Goal: Task Accomplishment & Management: Use online tool/utility

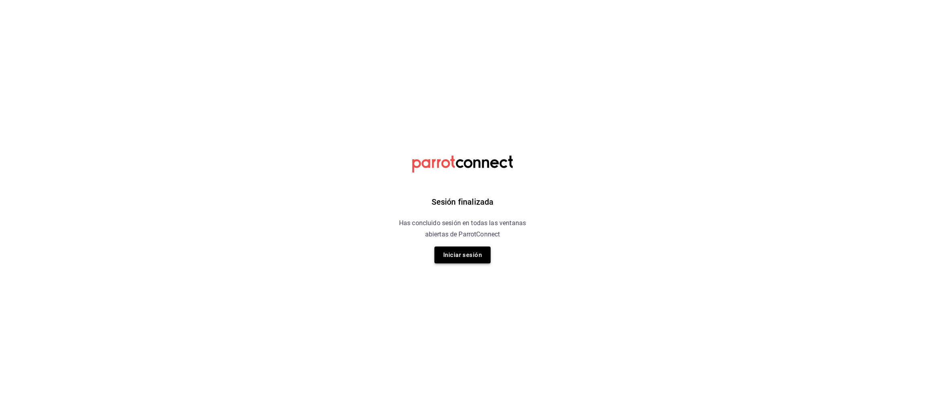
click at [455, 255] on button "Iniciar sesión" at bounding box center [463, 254] width 56 height 17
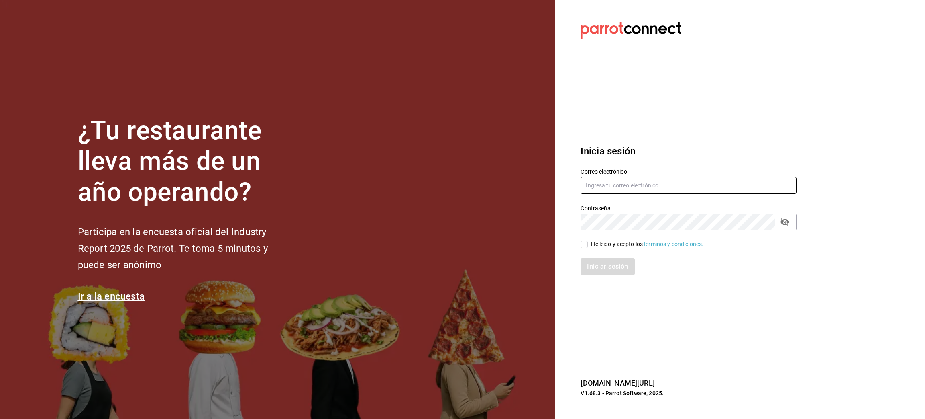
type input "[PERSON_NAME][EMAIL_ADDRESS][PERSON_NAME][DOMAIN_NAME]"
click at [586, 245] on input "He leído y acepto los Términos y condiciones." at bounding box center [584, 244] width 7 height 7
checkbox input "true"
click at [608, 268] on button "Iniciar sesión" at bounding box center [608, 266] width 55 height 17
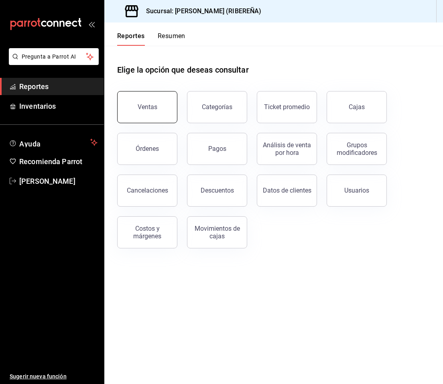
click at [166, 110] on button "Ventas" at bounding box center [147, 107] width 60 height 32
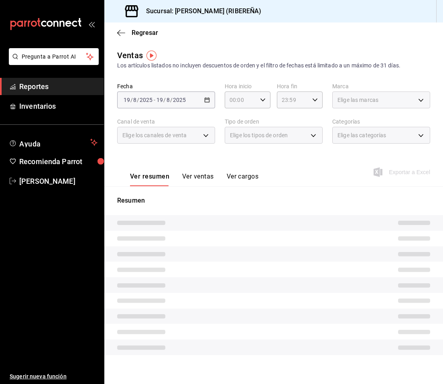
click at [196, 175] on button "Ver ventas" at bounding box center [198, 180] width 32 height 14
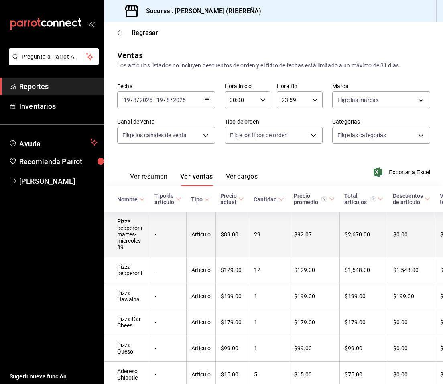
scroll to position [81, 0]
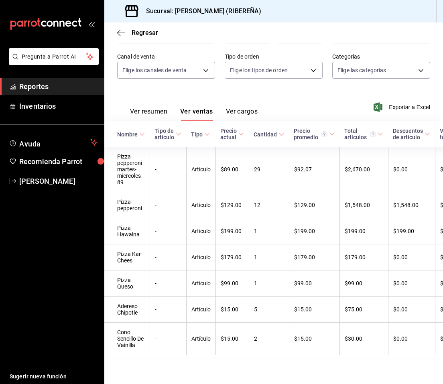
click at [160, 108] on button "Ver resumen" at bounding box center [148, 115] width 37 height 14
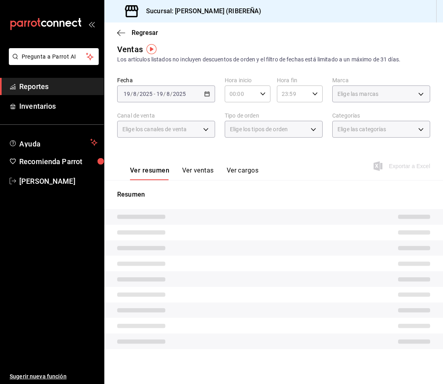
scroll to position [0, 0]
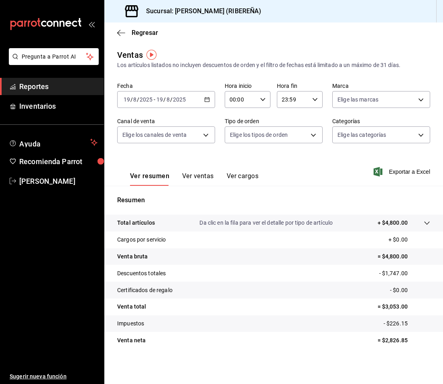
click at [302, 167] on div "Ver resumen Ver ventas Ver cargos Exportar a Excel" at bounding box center [273, 169] width 339 height 33
click at [202, 181] on button "Ver ventas" at bounding box center [198, 179] width 32 height 14
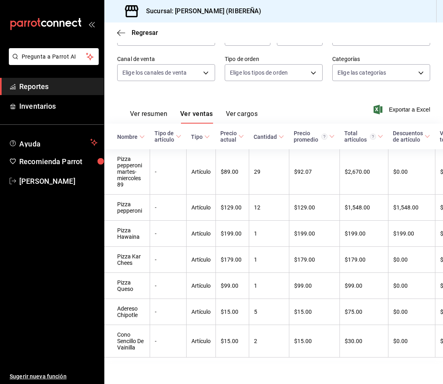
scroll to position [81, 0]
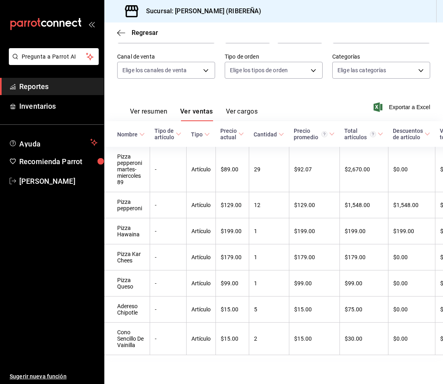
click at [151, 108] on button "Ver resumen" at bounding box center [148, 115] width 37 height 14
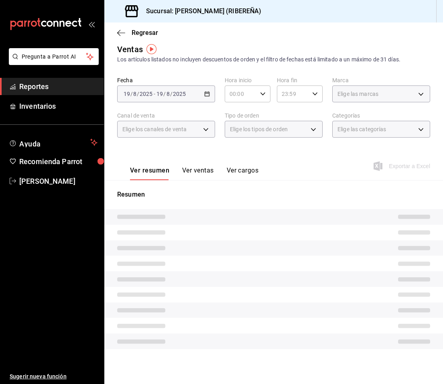
scroll to position [0, 0]
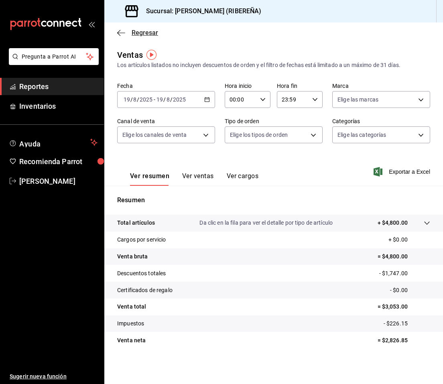
click at [118, 35] on icon "button" at bounding box center [121, 32] width 8 height 7
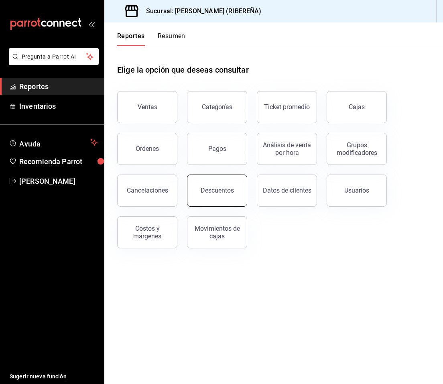
click at [226, 190] on div "Descuentos" at bounding box center [217, 191] width 33 height 8
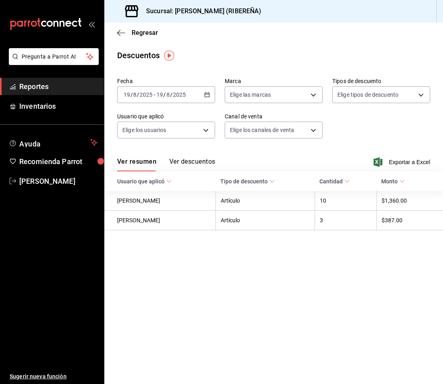
click at [244, 53] on div "Descuentos" at bounding box center [273, 55] width 339 height 12
click at [122, 36] on icon "button" at bounding box center [121, 32] width 8 height 7
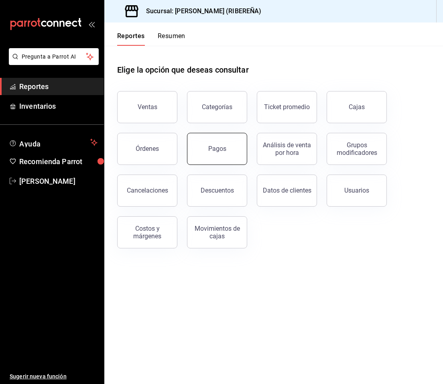
click at [224, 157] on button "Pagos" at bounding box center [217, 149] width 60 height 32
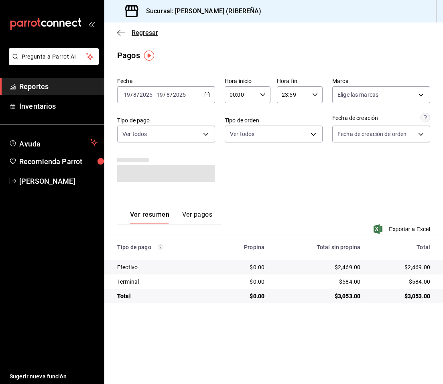
click at [120, 35] on icon "button" at bounding box center [118, 33] width 3 height 6
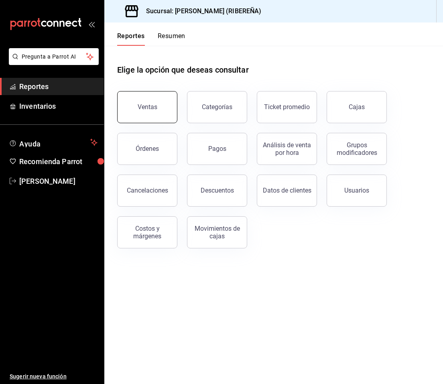
click at [155, 96] on button "Ventas" at bounding box center [147, 107] width 60 height 32
